Goal: Communication & Community: Ask a question

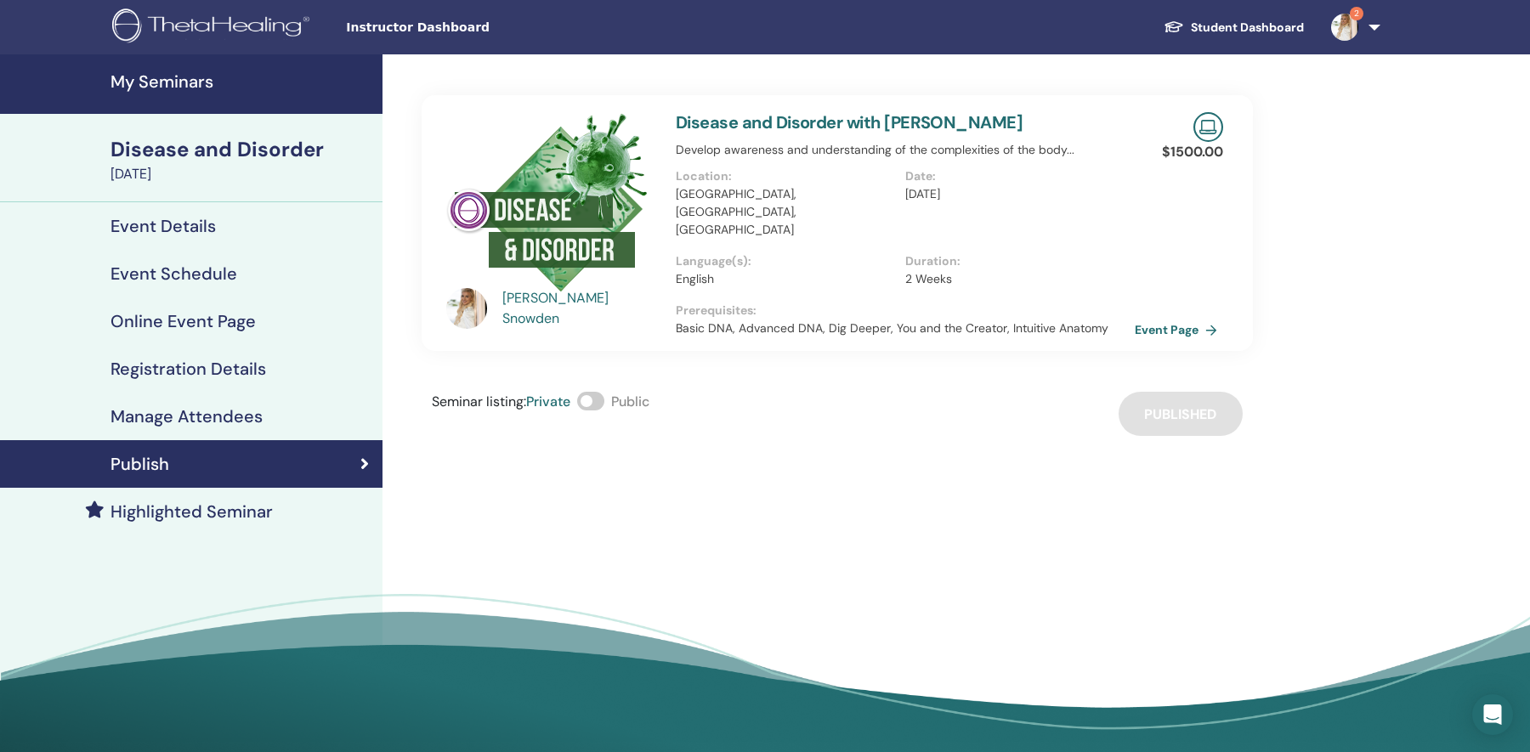
click at [1349, 29] on img at bounding box center [1344, 27] width 27 height 27
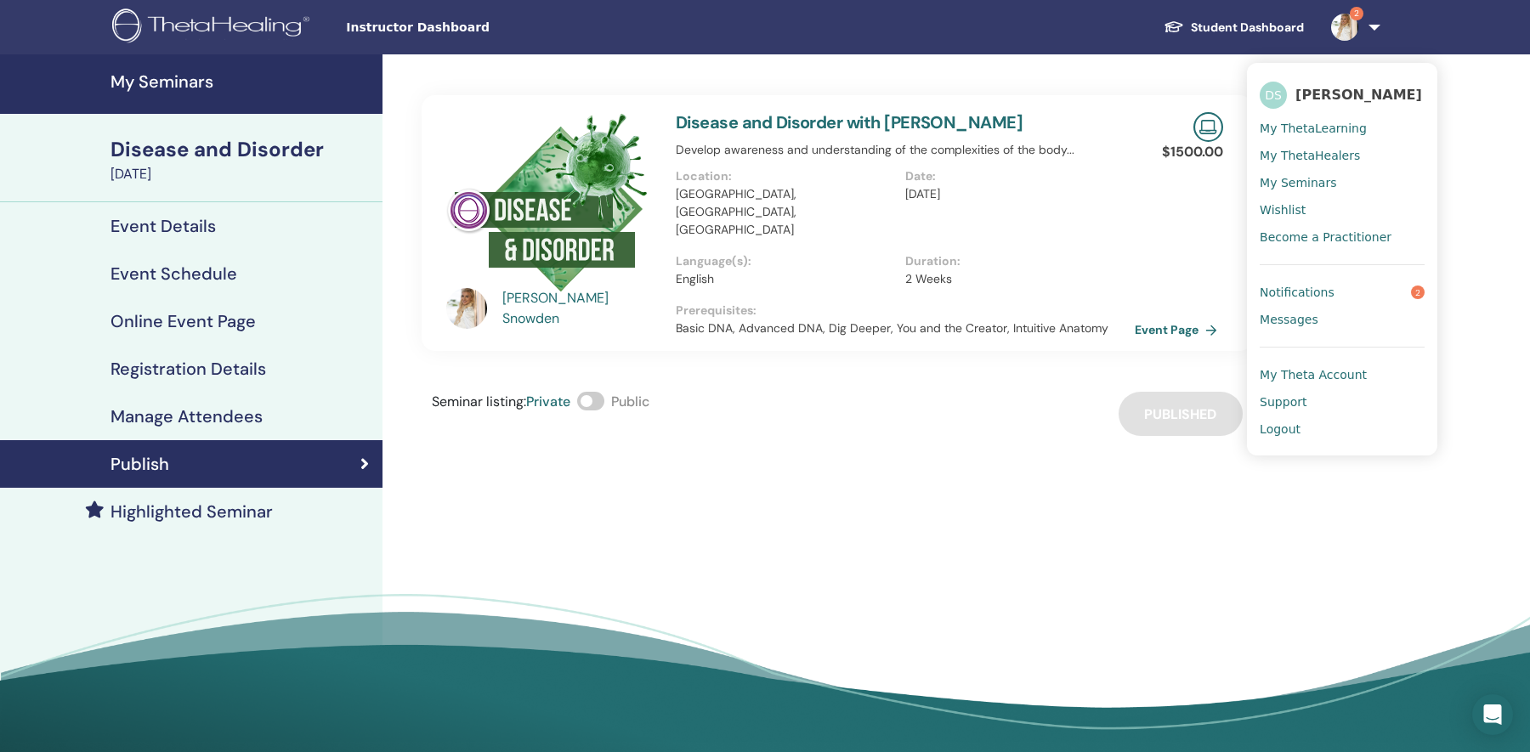
click at [1342, 301] on link "Notifications 2" at bounding box center [1342, 292] width 165 height 27
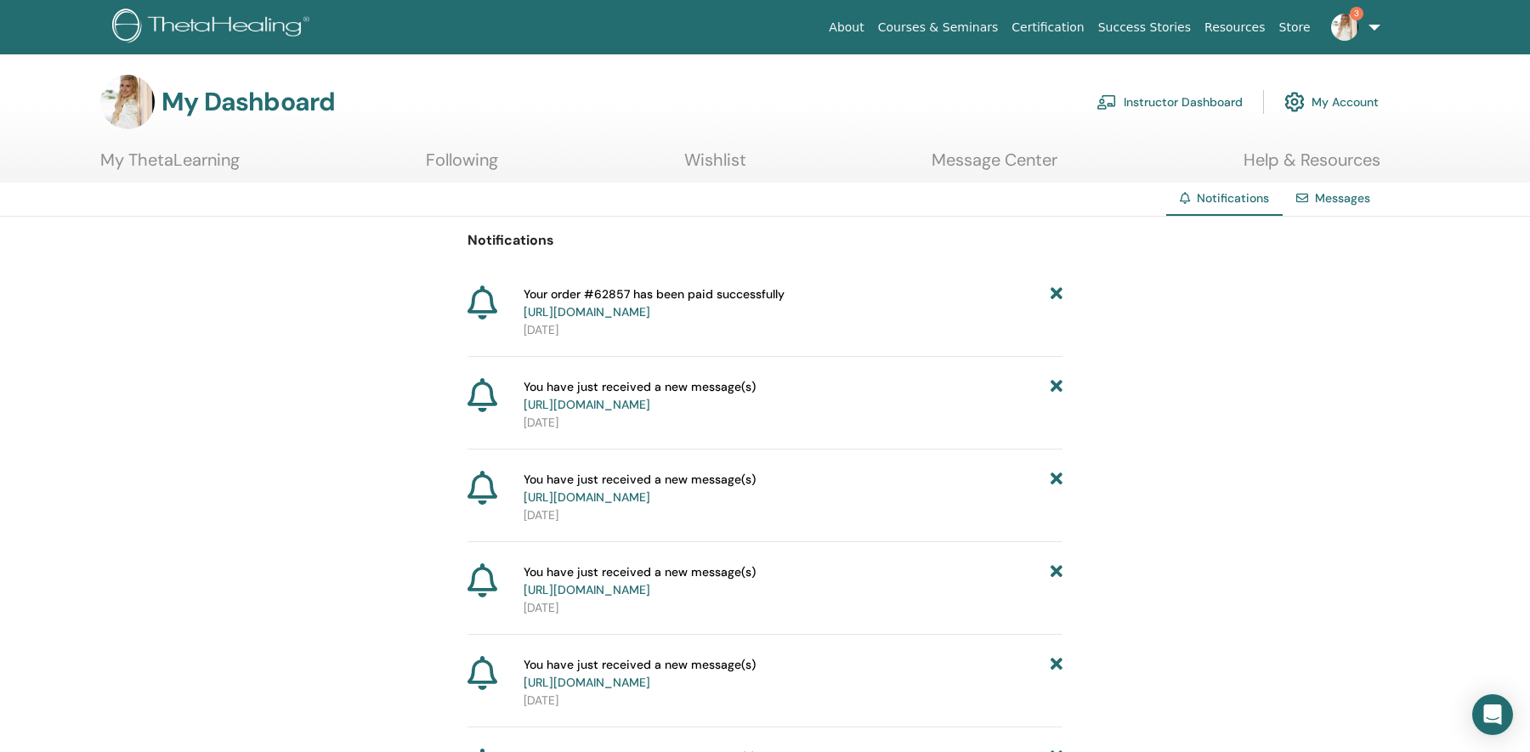
click at [686, 383] on span "You have just received a new message(s) https://member.thetahealing.com/message…" at bounding box center [640, 396] width 232 height 36
click at [968, 161] on link "Message Center" at bounding box center [995, 166] width 126 height 33
